Goal: Task Accomplishment & Management: Manage account settings

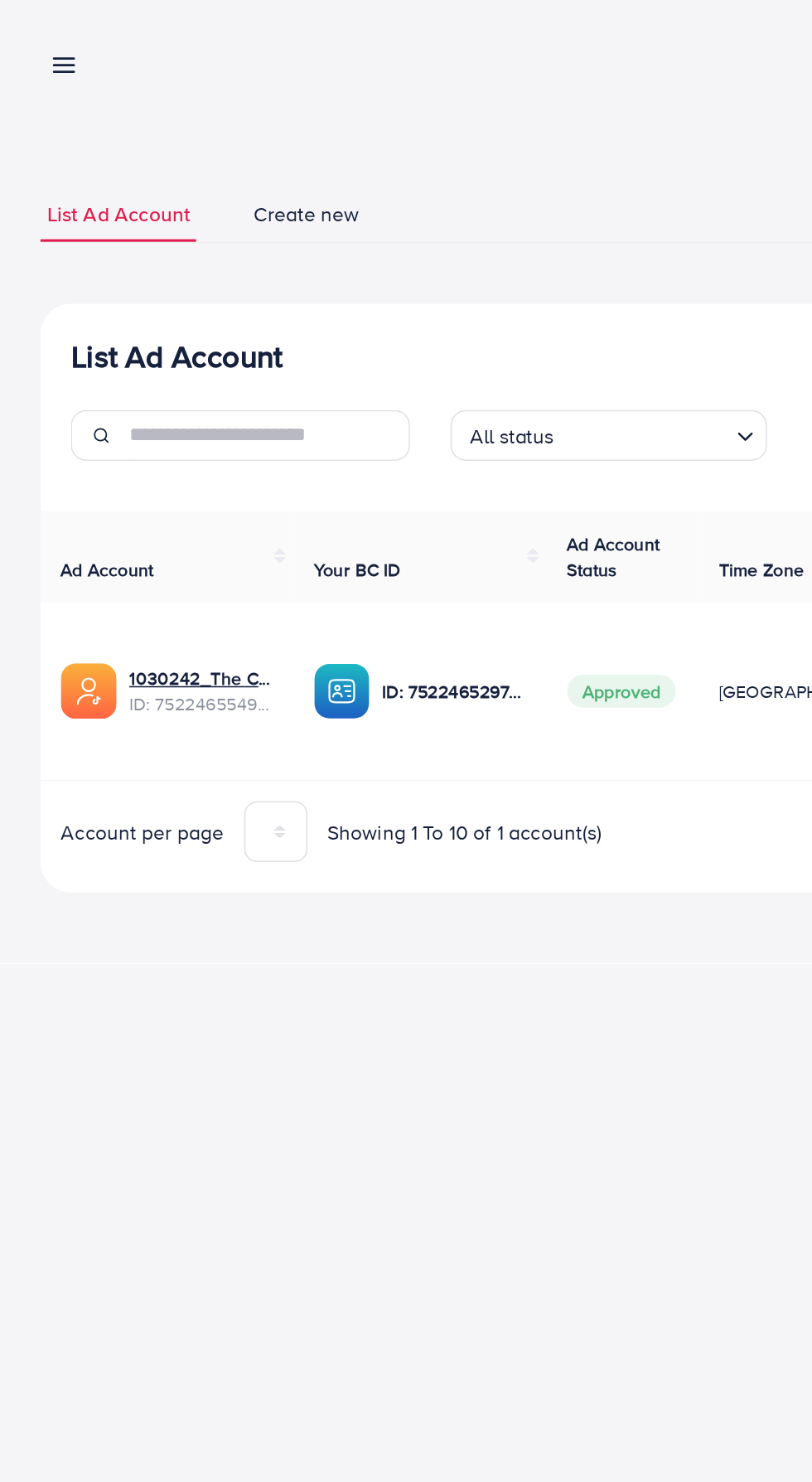
scroll to position [0, 26]
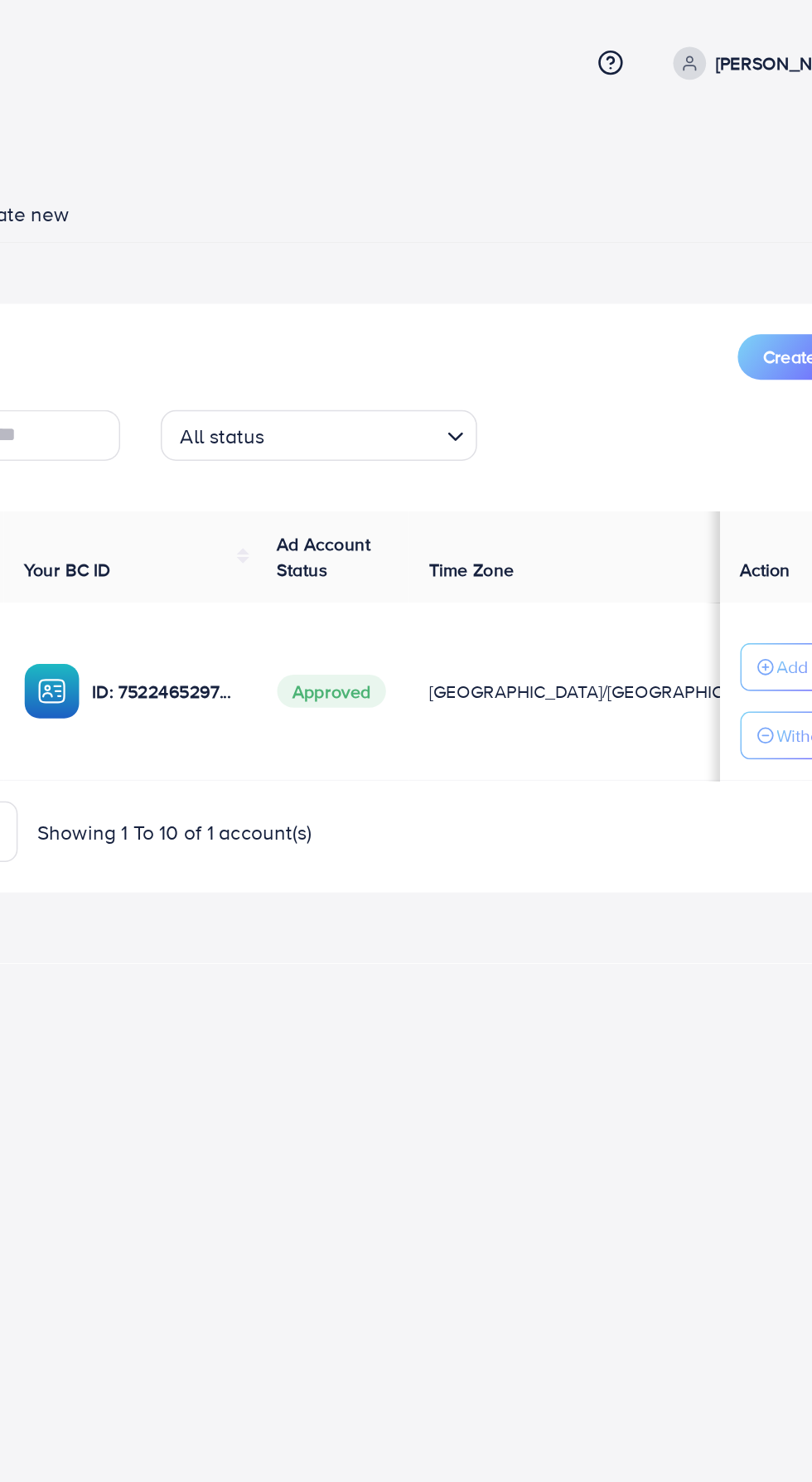
scroll to position [0, 18]
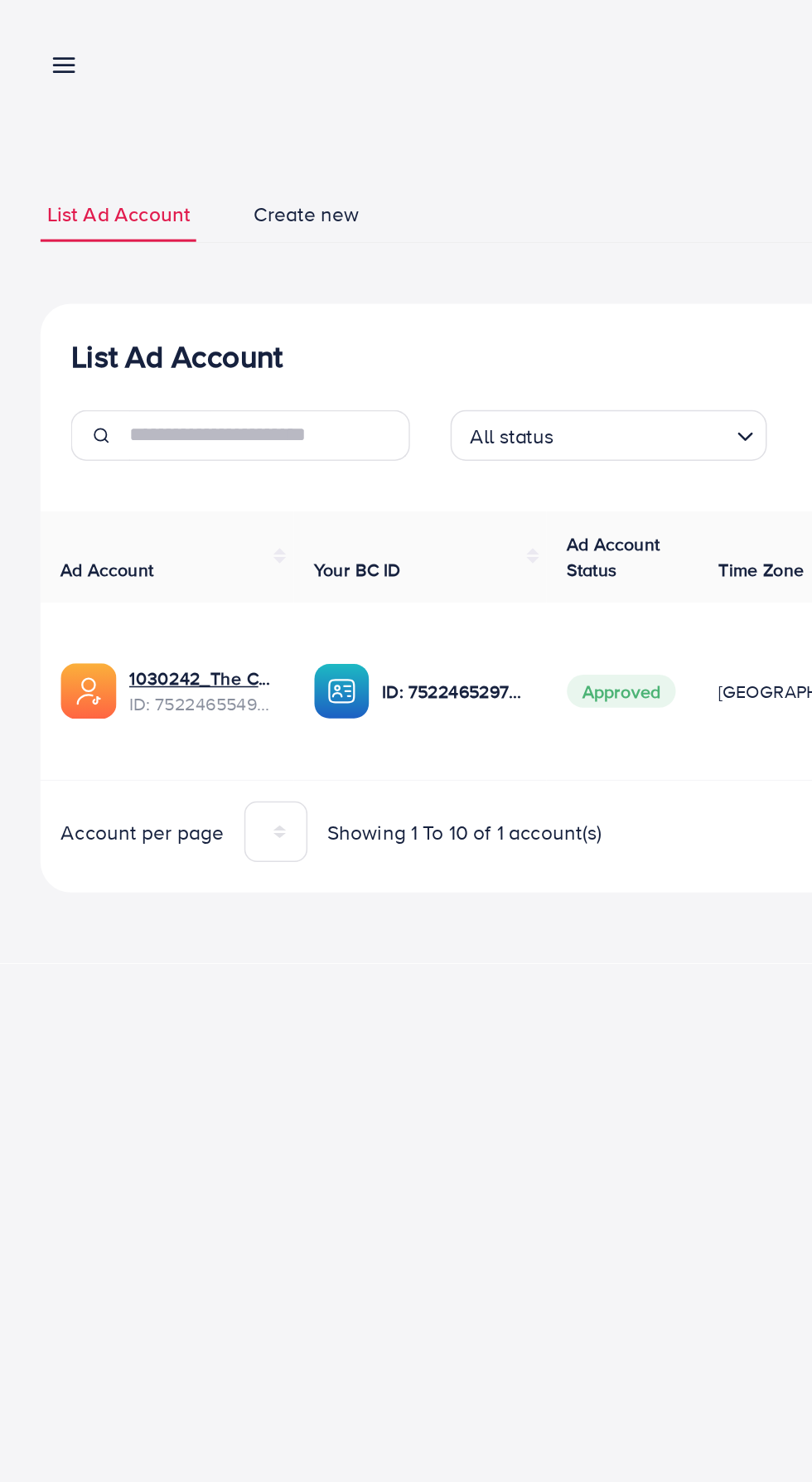
click at [42, 39] on line at bounding box center [42, 39] width 13 height 0
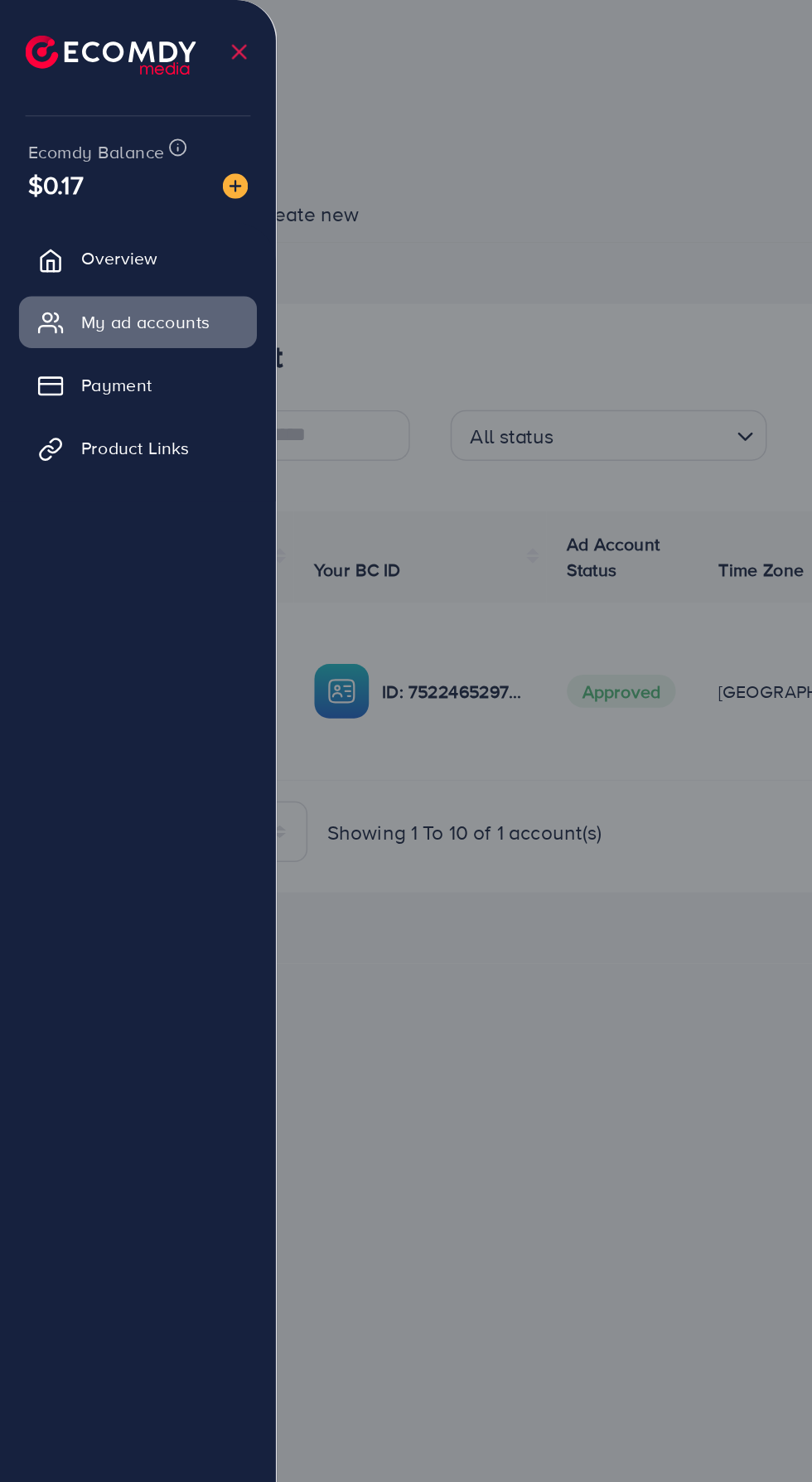
click at [91, 173] on span "Overview" at bounding box center [78, 169] width 50 height 17
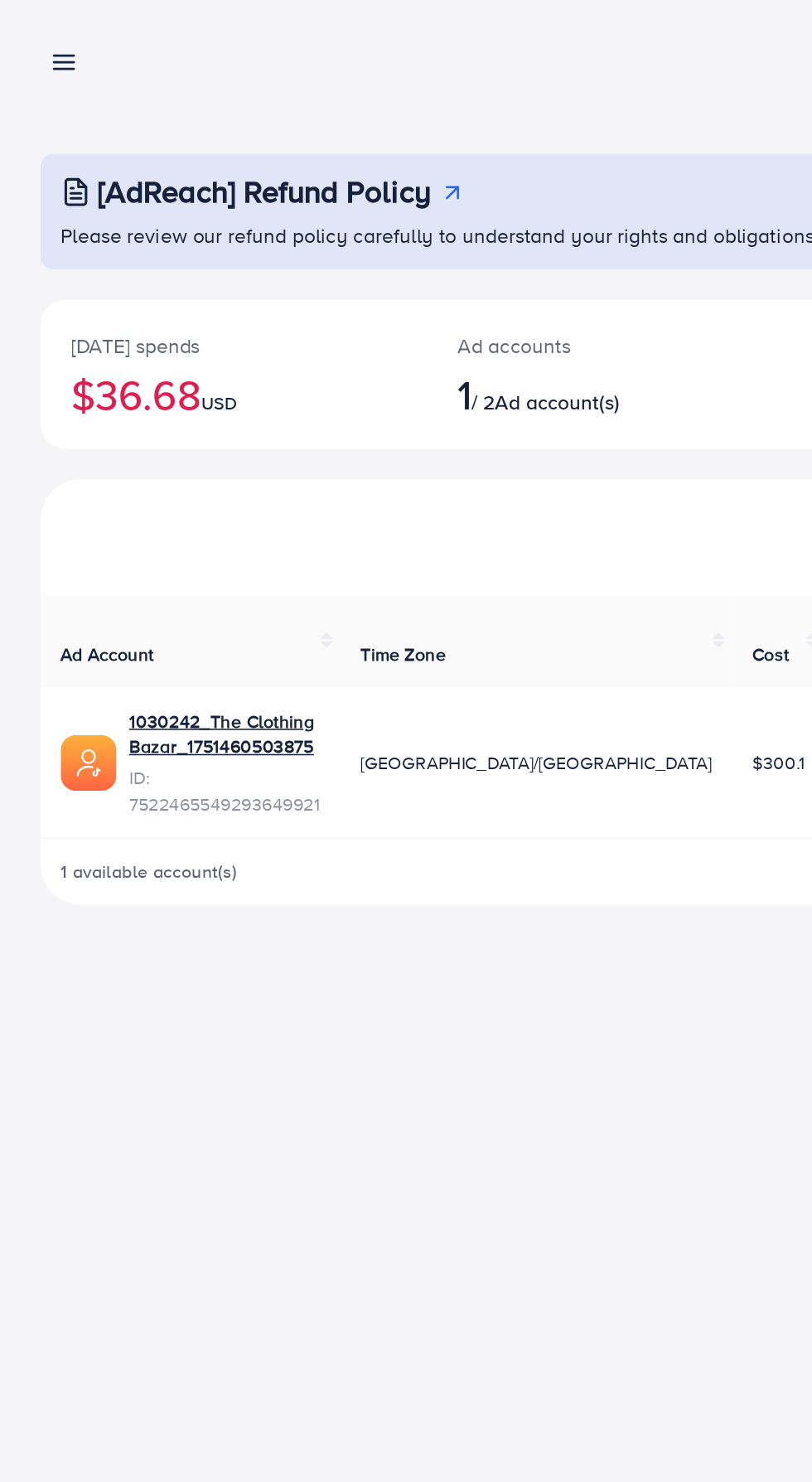
click at [42, 47] on line at bounding box center [42, 47] width 13 height 0
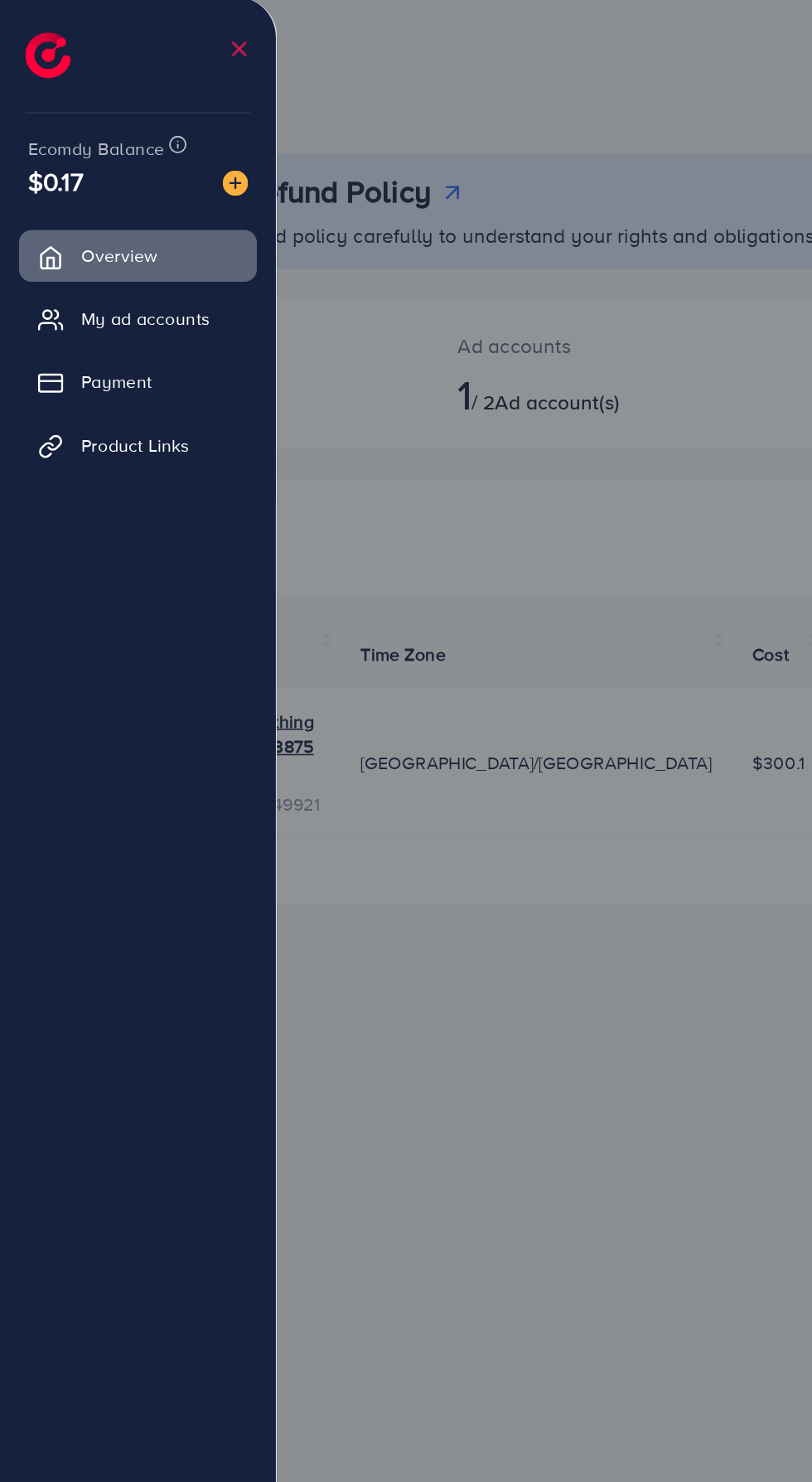
click at [86, 216] on span "My ad accounts" at bounding box center [95, 210] width 85 height 17
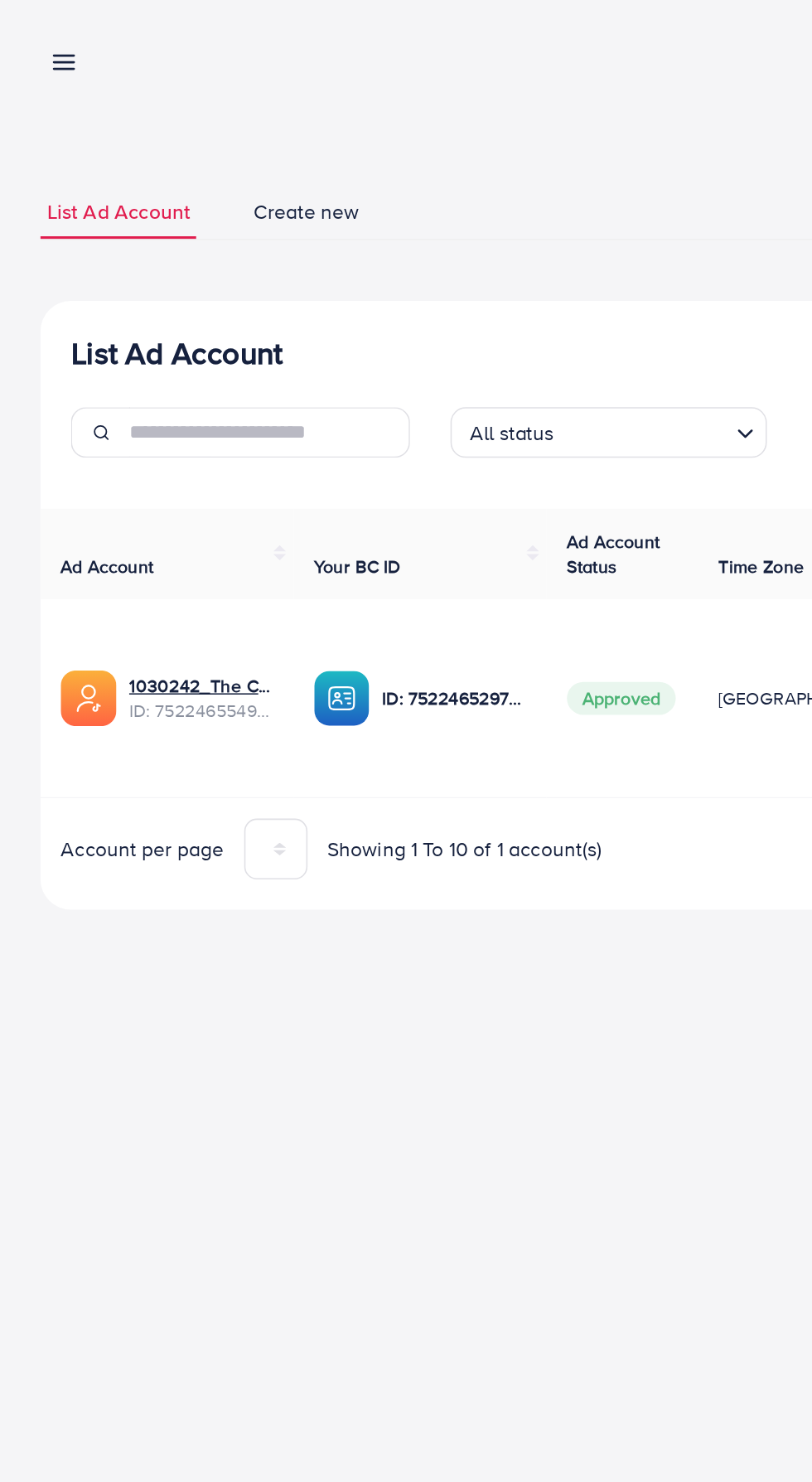
scroll to position [0, 26]
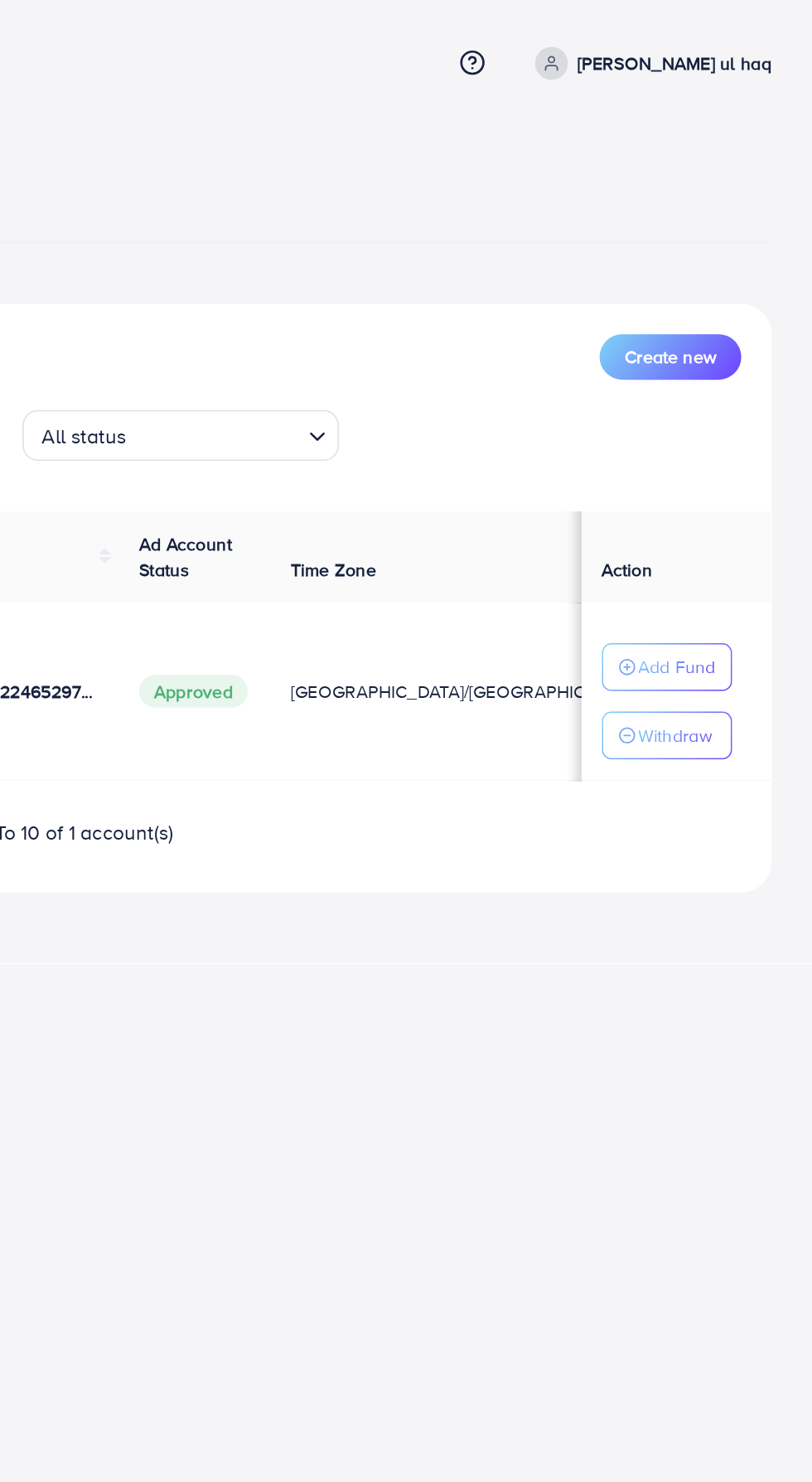
scroll to position [0, 26]
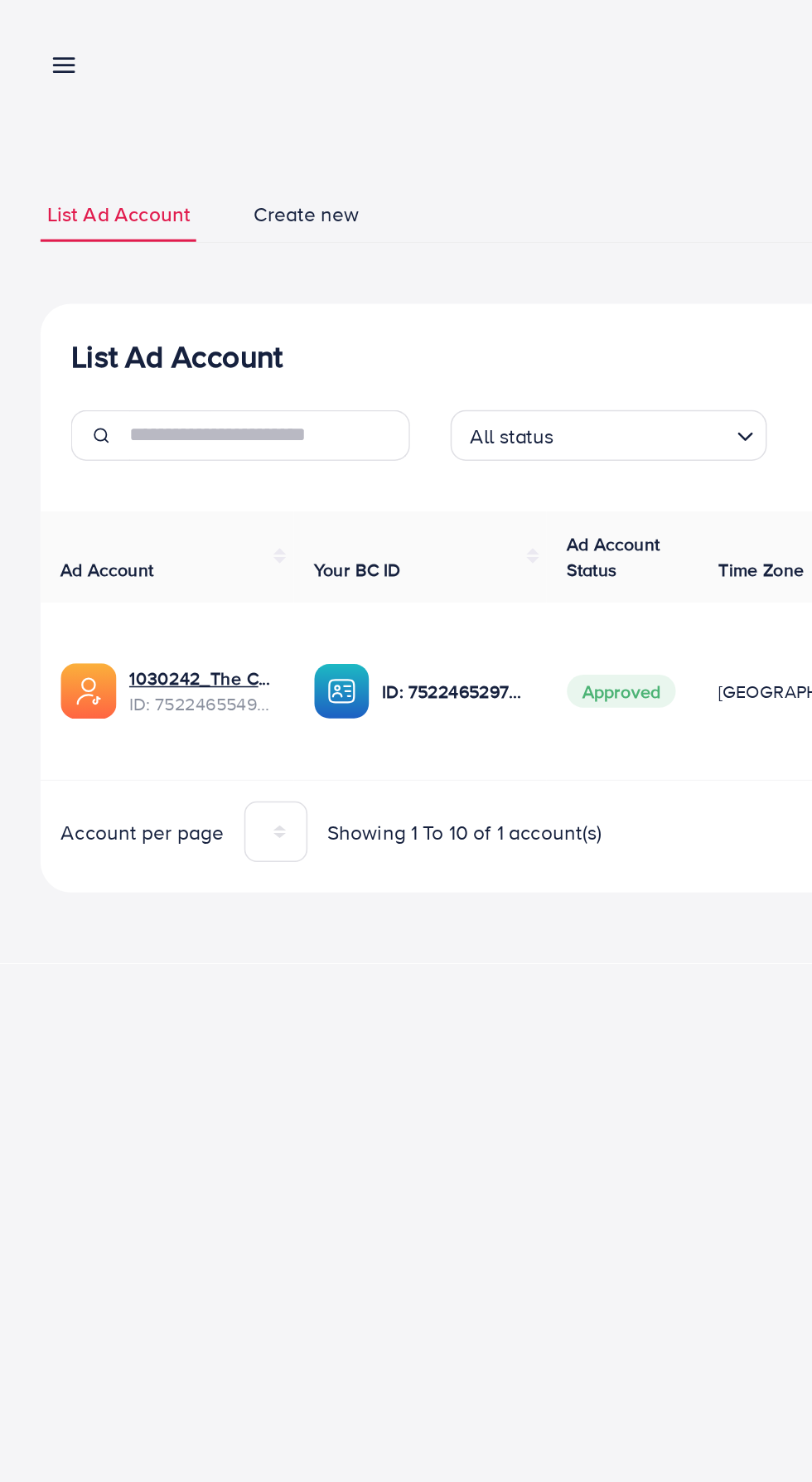
scroll to position [0, 26]
